Goal: Check status: Check status

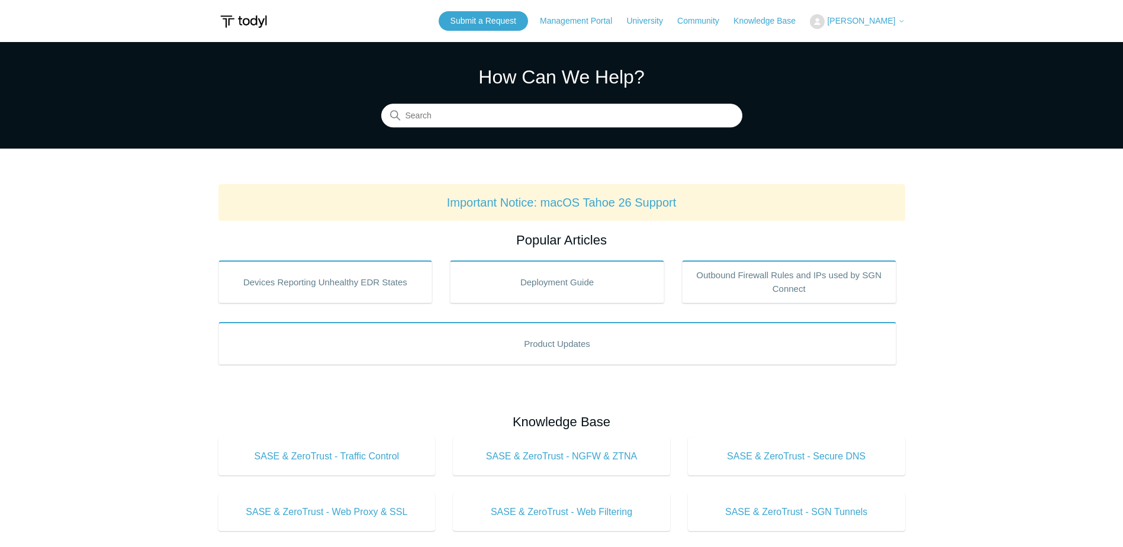
click at [875, 25] on span "[PERSON_NAME]" at bounding box center [866, 20] width 78 height 9
click at [592, 20] on link "Management Portal" at bounding box center [582, 21] width 84 height 12
click at [851, 26] on button "[PERSON_NAME]" at bounding box center [857, 21] width 95 height 15
click at [869, 49] on link "My Support Requests" at bounding box center [867, 46] width 115 height 21
